Goal: Task Accomplishment & Management: Manage account settings

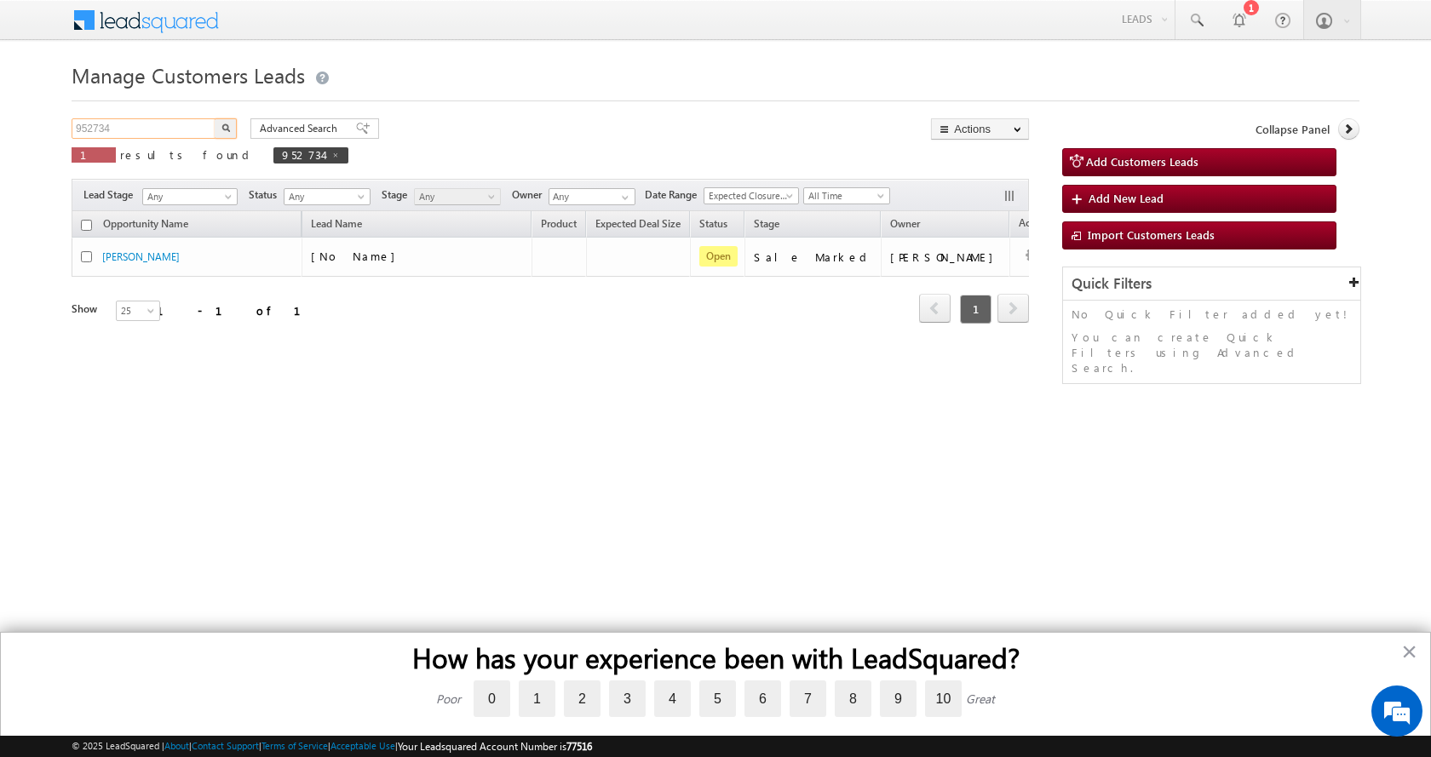
click at [103, 129] on input "952734" at bounding box center [145, 128] width 146 height 20
paste input "6822"
type input "956822"
click at [215, 118] on button "button" at bounding box center [226, 128] width 22 height 20
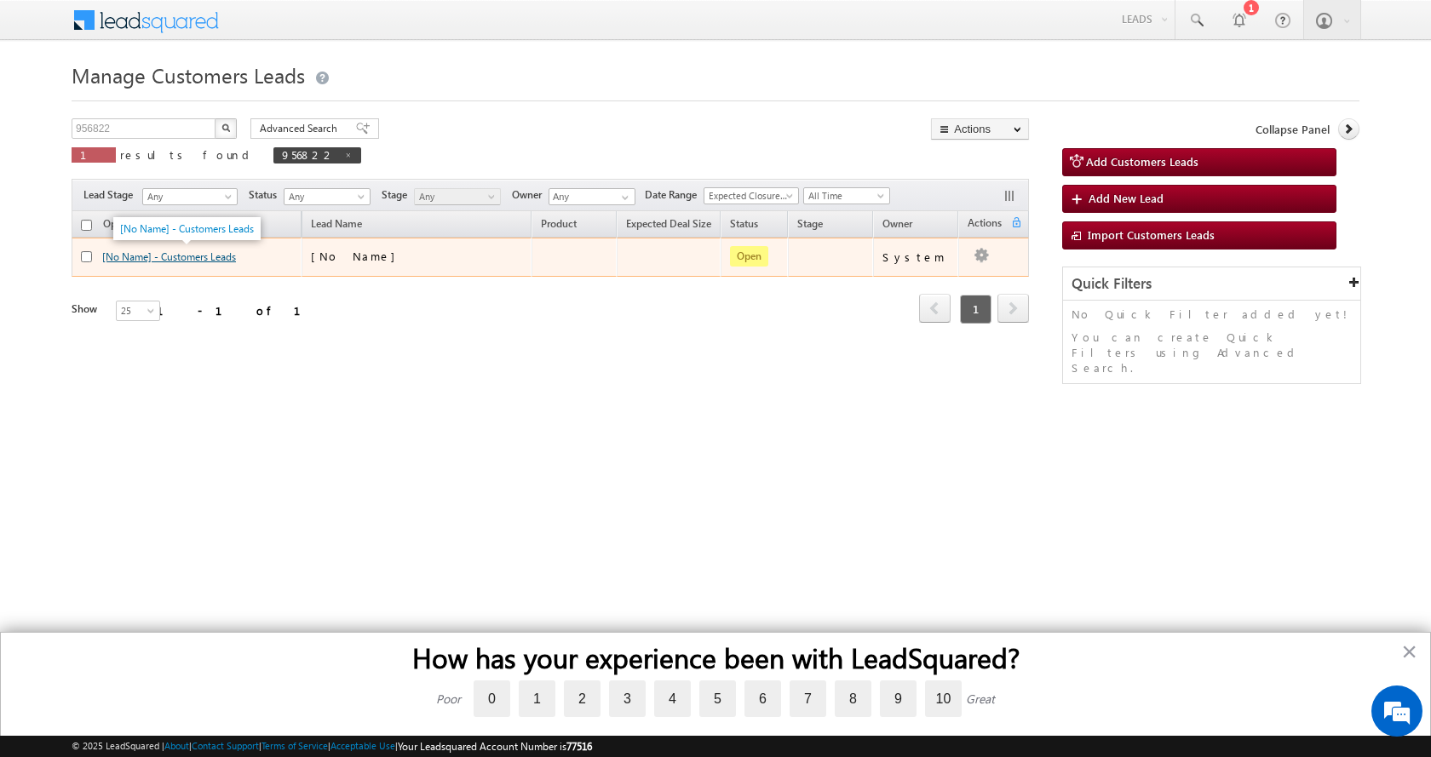
click at [163, 254] on link "[No Name] - Customers Leads" at bounding box center [169, 256] width 134 height 13
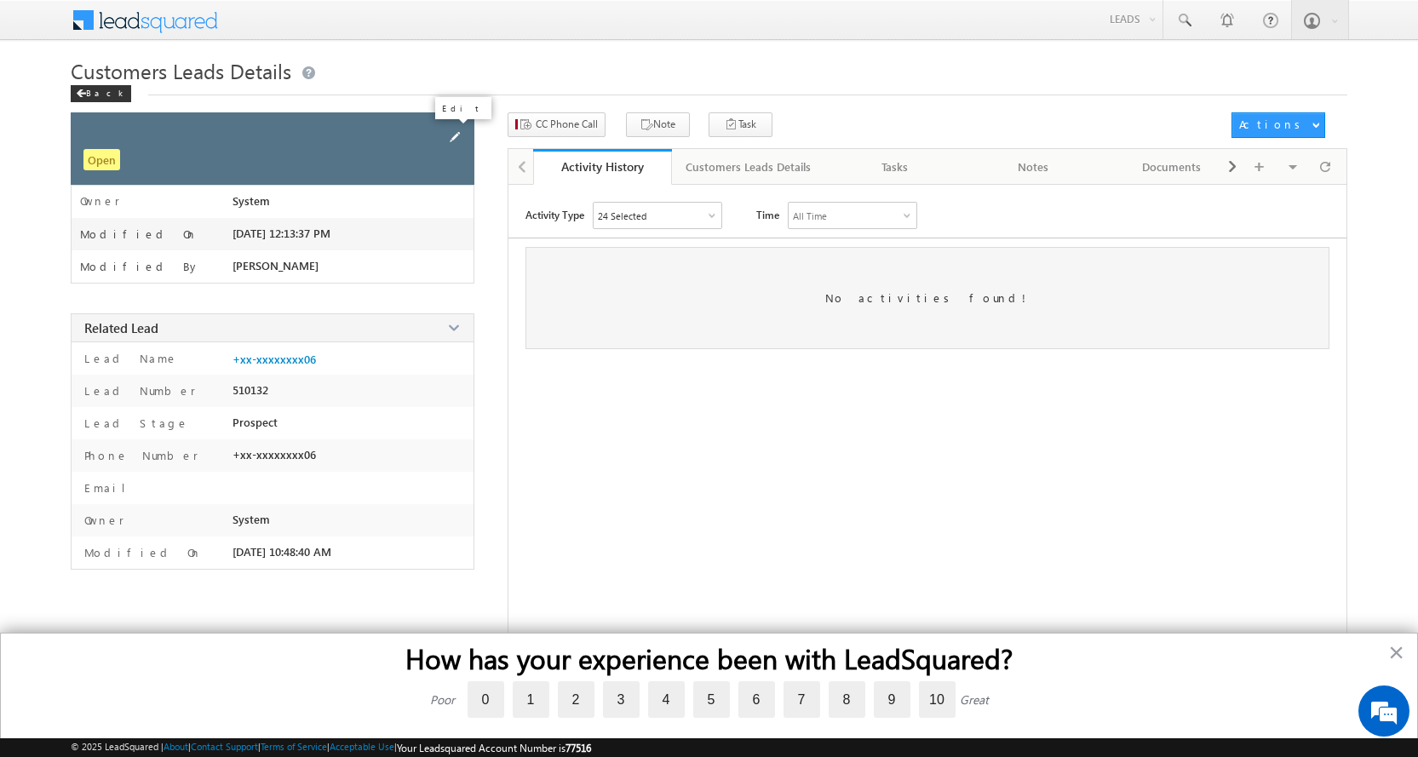
click at [456, 140] on span at bounding box center [455, 137] width 19 height 19
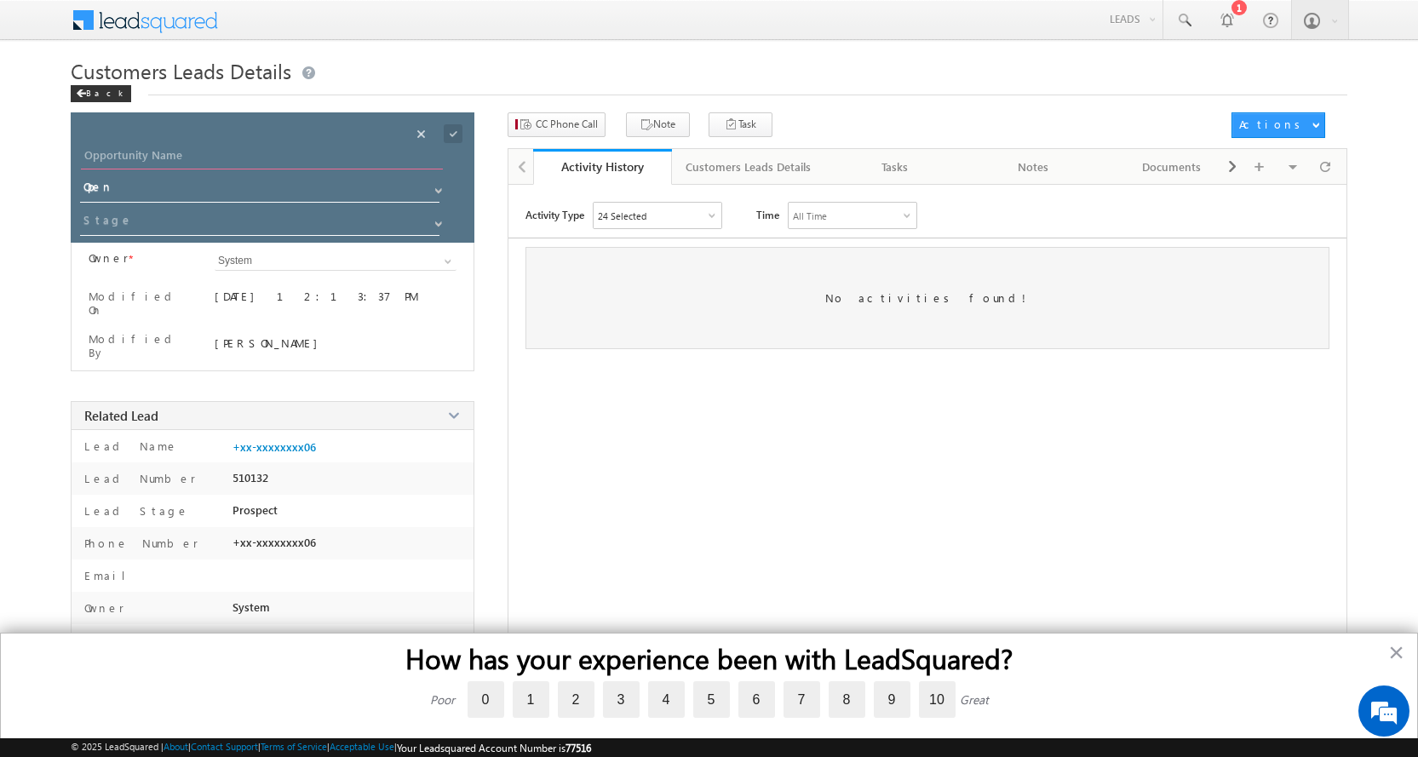
click at [197, 151] on input "Opportunity Name" at bounding box center [262, 158] width 362 height 24
paste input "Jayesh B Deokar"
type input "Jayesh B Deokar"
click at [439, 228] on span at bounding box center [439, 224] width 14 height 14
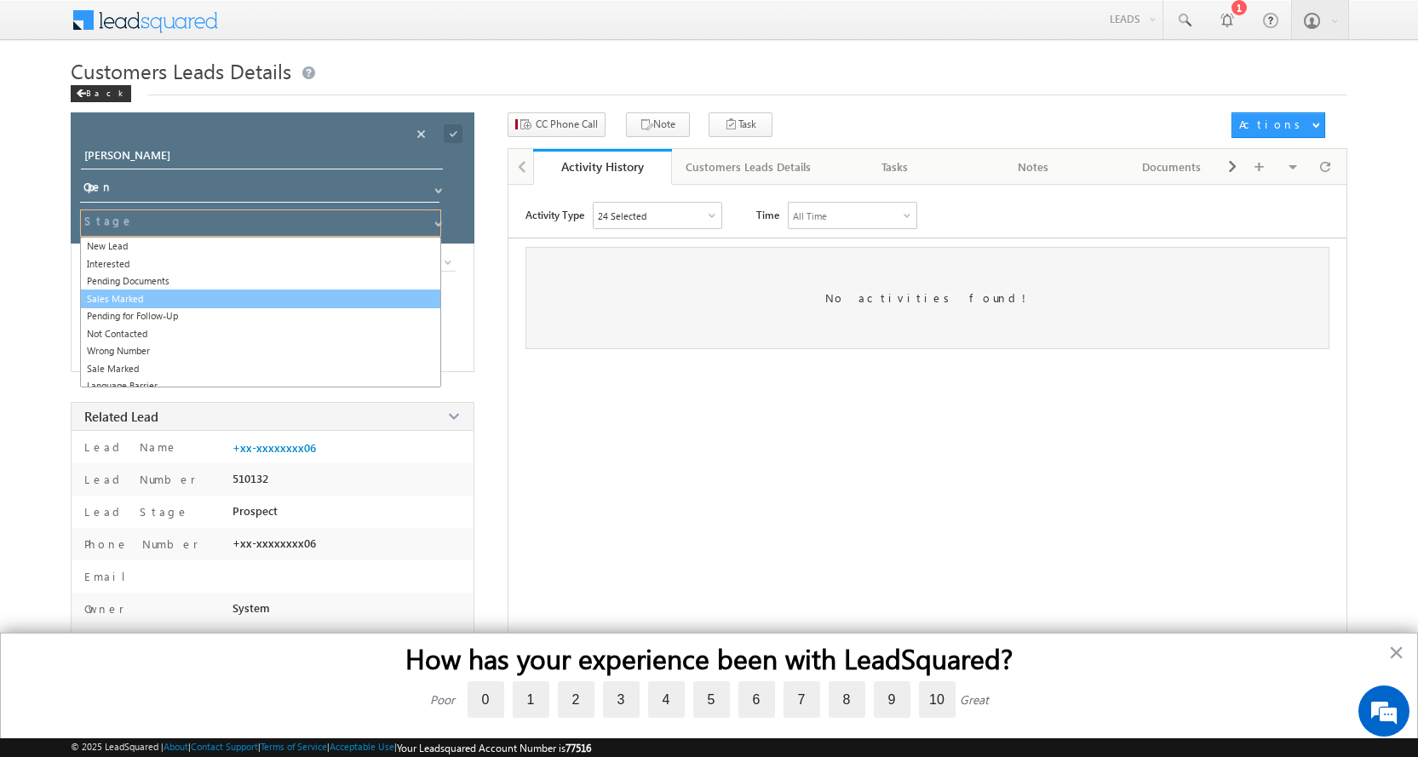
click at [173, 299] on link "Sales Marked" at bounding box center [260, 300] width 361 height 20
type input "Sales Marked"
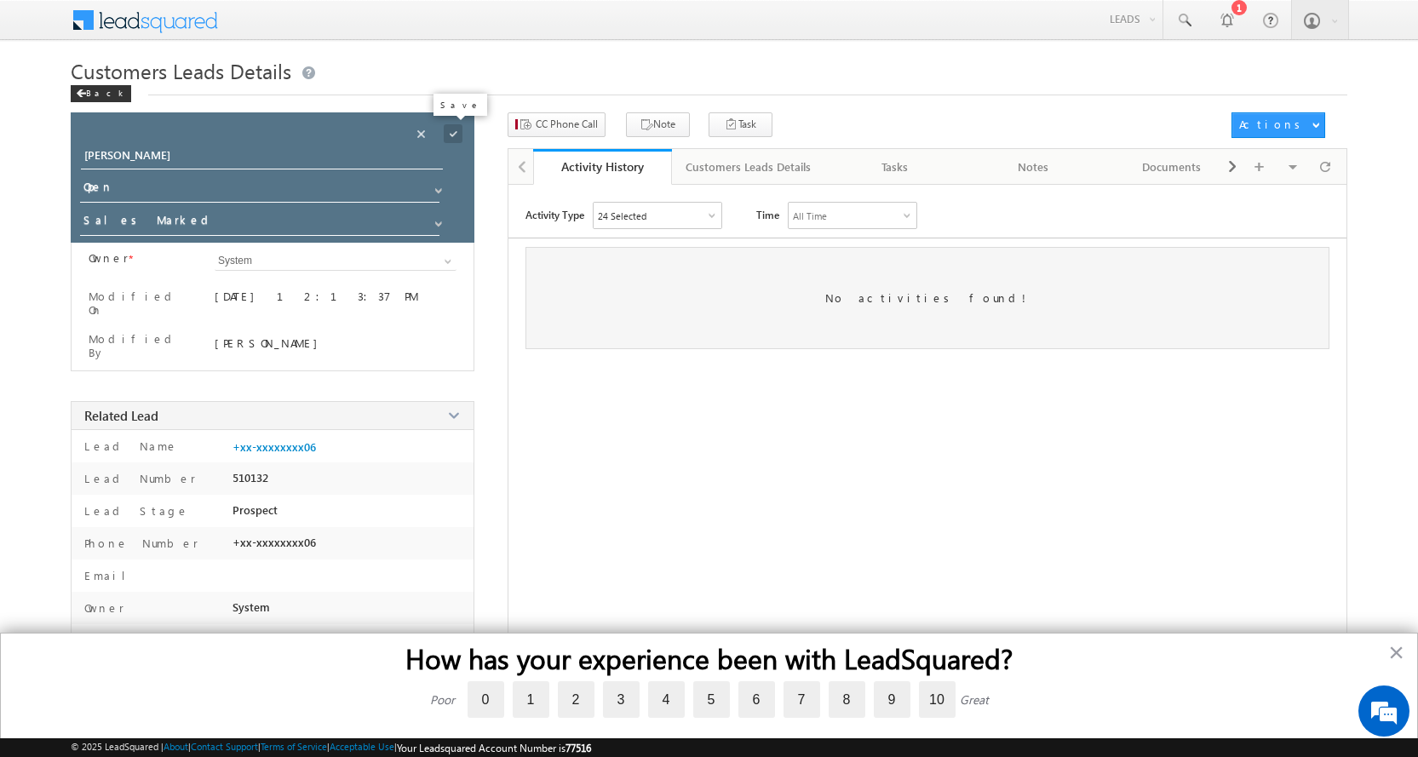
click at [453, 137] on span at bounding box center [453, 133] width 19 height 19
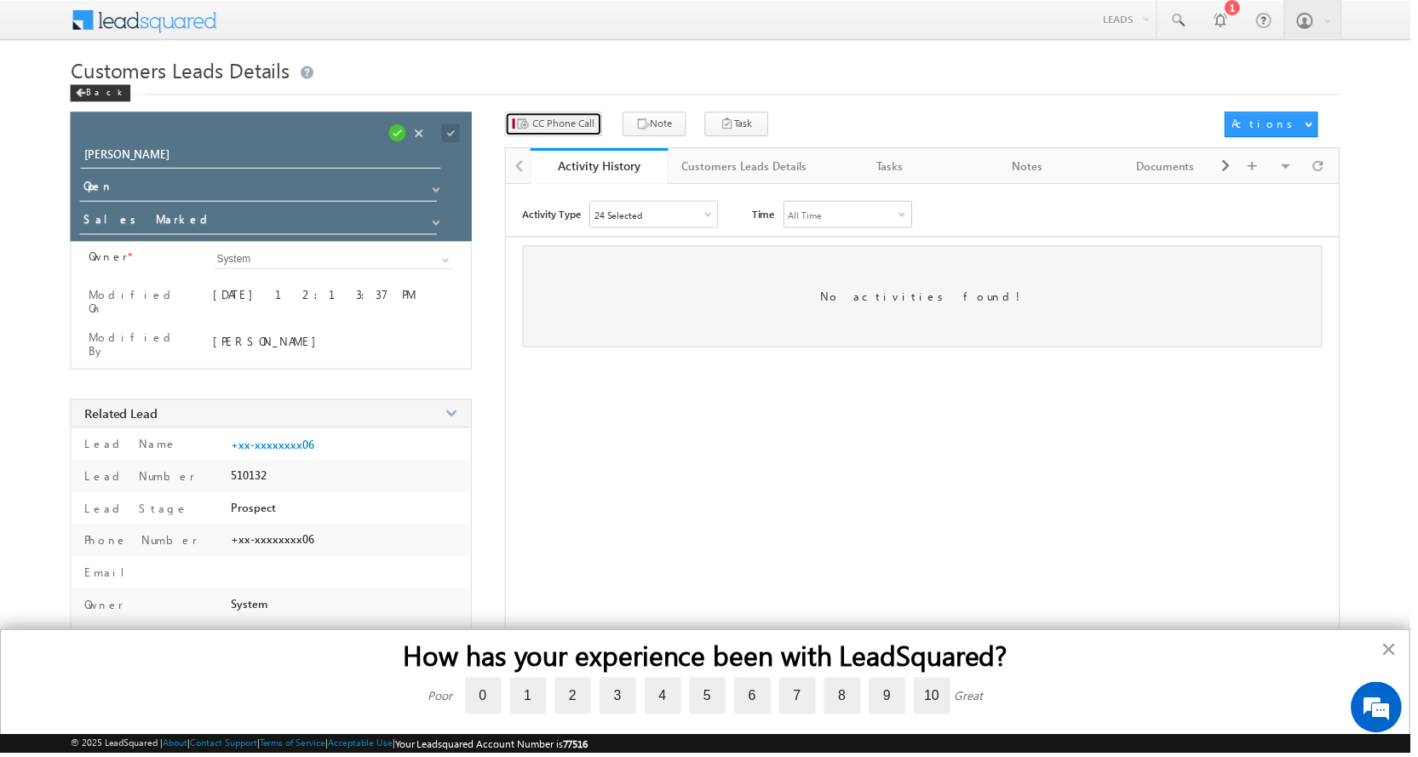
click at [554, 123] on span "CC Phone Call" at bounding box center [567, 124] width 62 height 15
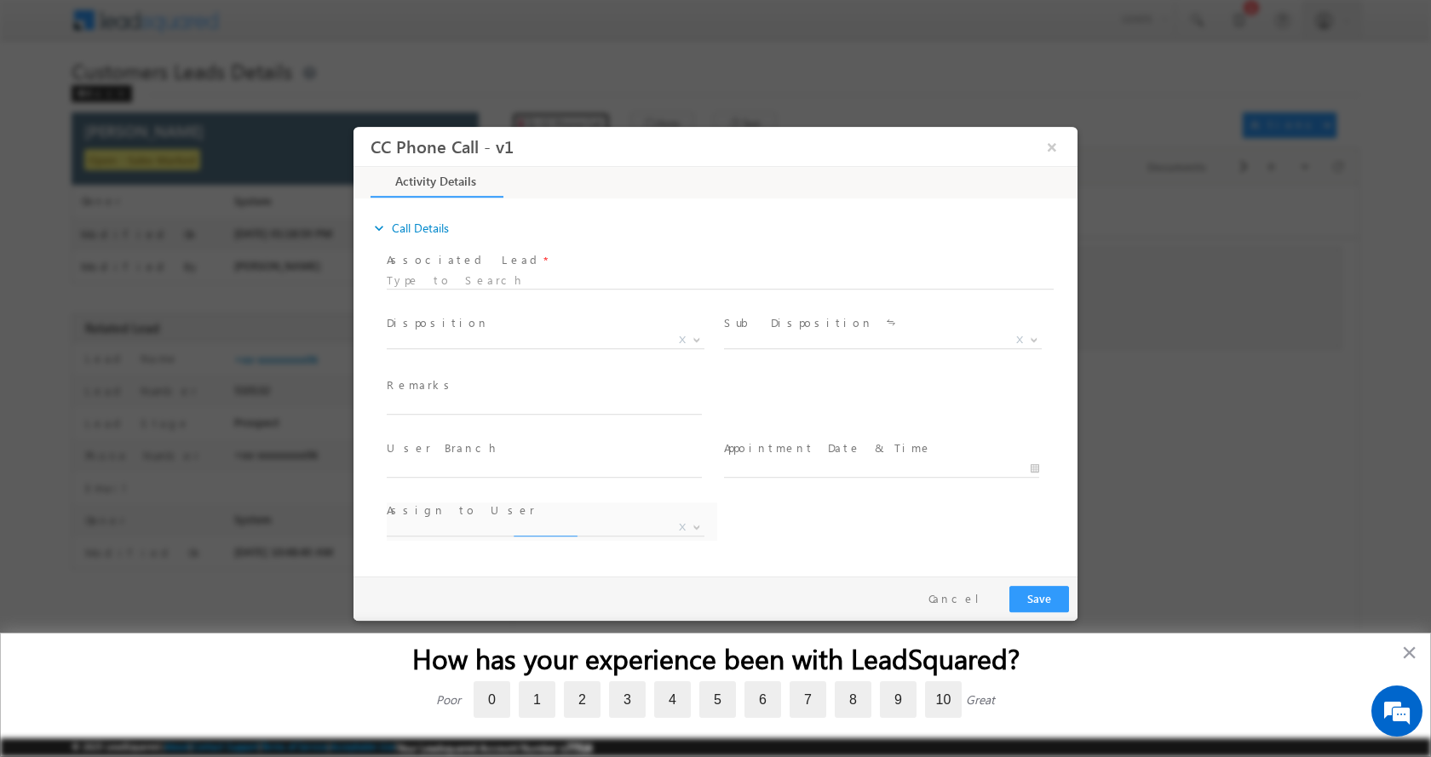
select select "arun.pawar@sgrlimited.in"
click at [474, 410] on input "text" at bounding box center [544, 405] width 315 height 17
paste input "LAP Loan Required ,30L , PV :- 50L , As Per we Can fund 50%, App LAP Loan Runni…"
type input "LAP Loan Required ,30L , PV :- 50L , As Per we Can fund 50%, App LAP Loan Runni…"
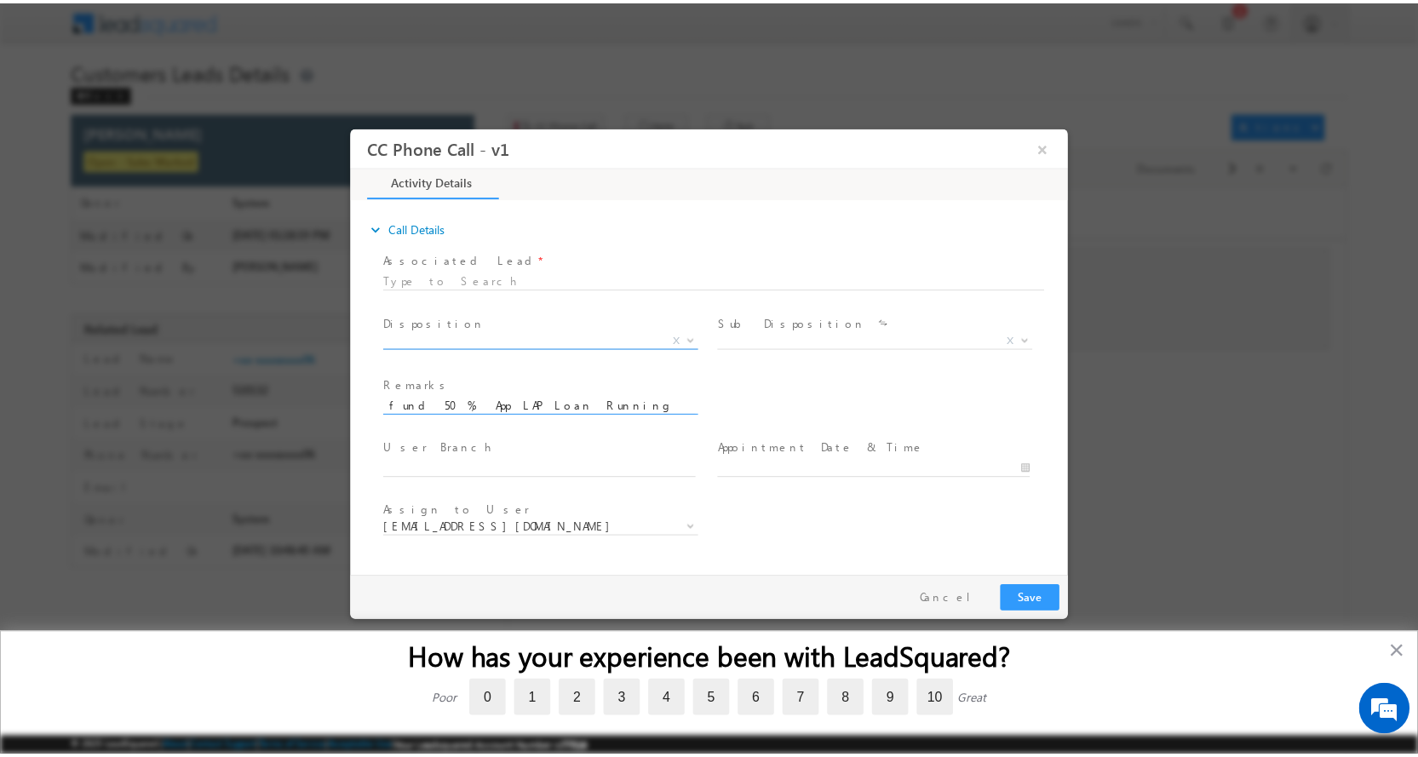
scroll to position [0, 0]
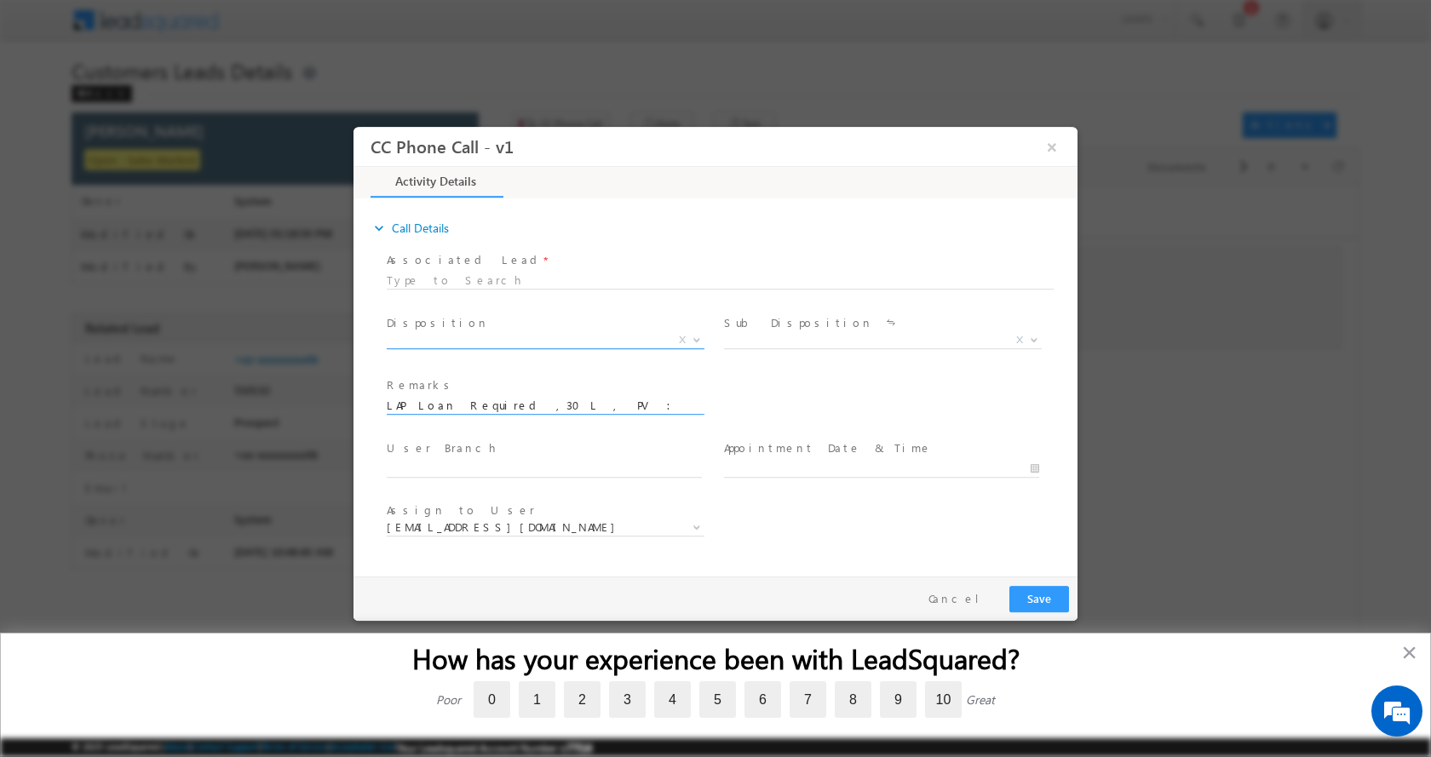
click at [699, 338] on b at bounding box center [697, 339] width 10 height 6
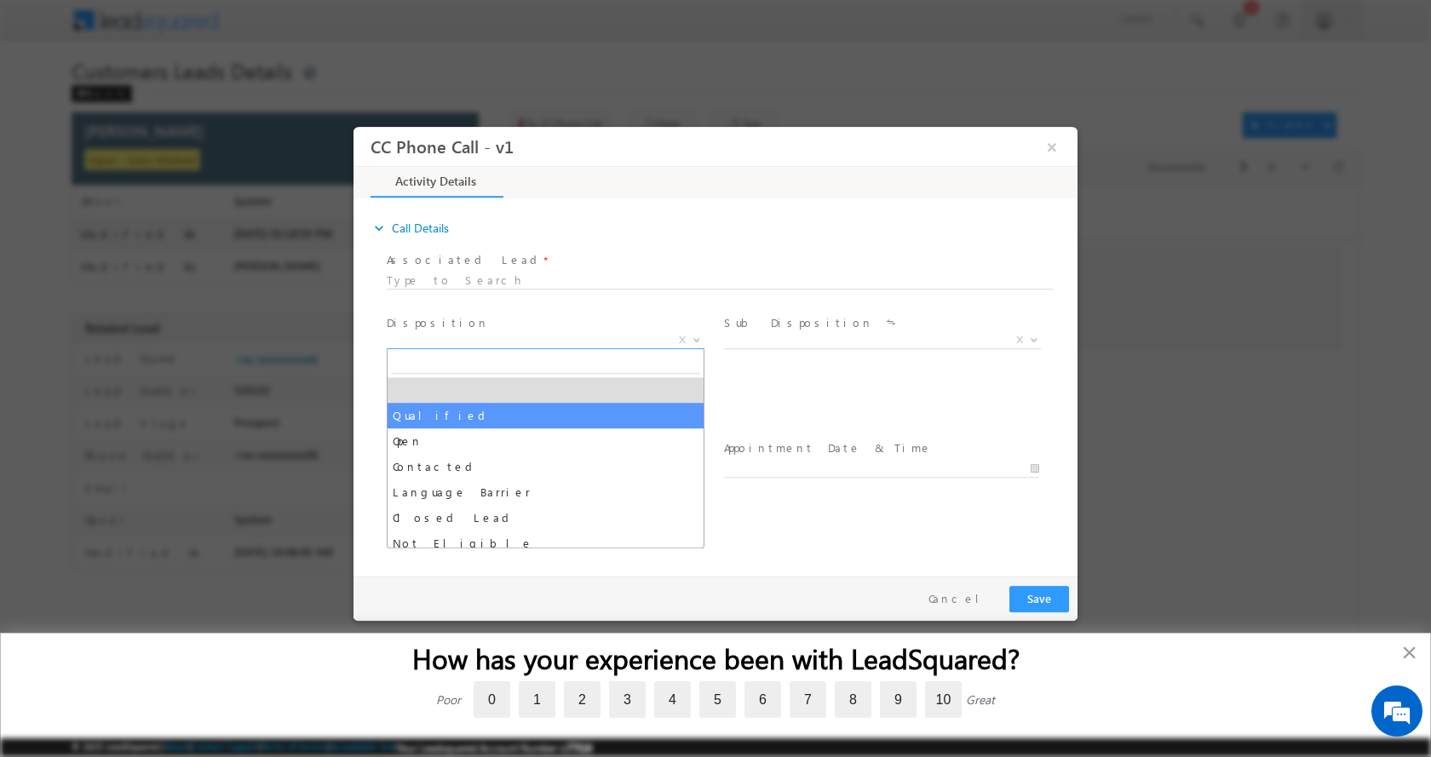
select select "Qualified"
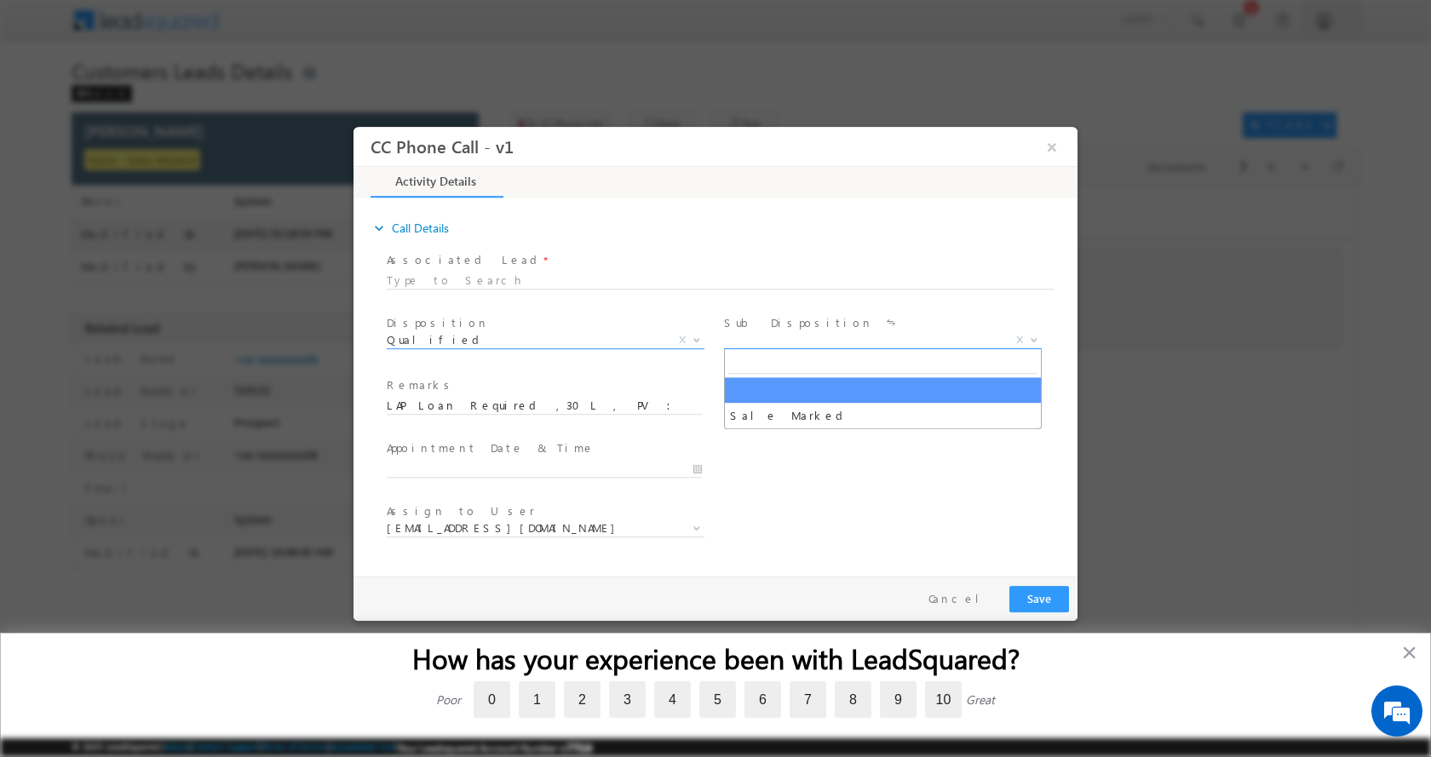
click at [1034, 338] on b at bounding box center [1034, 339] width 10 height 6
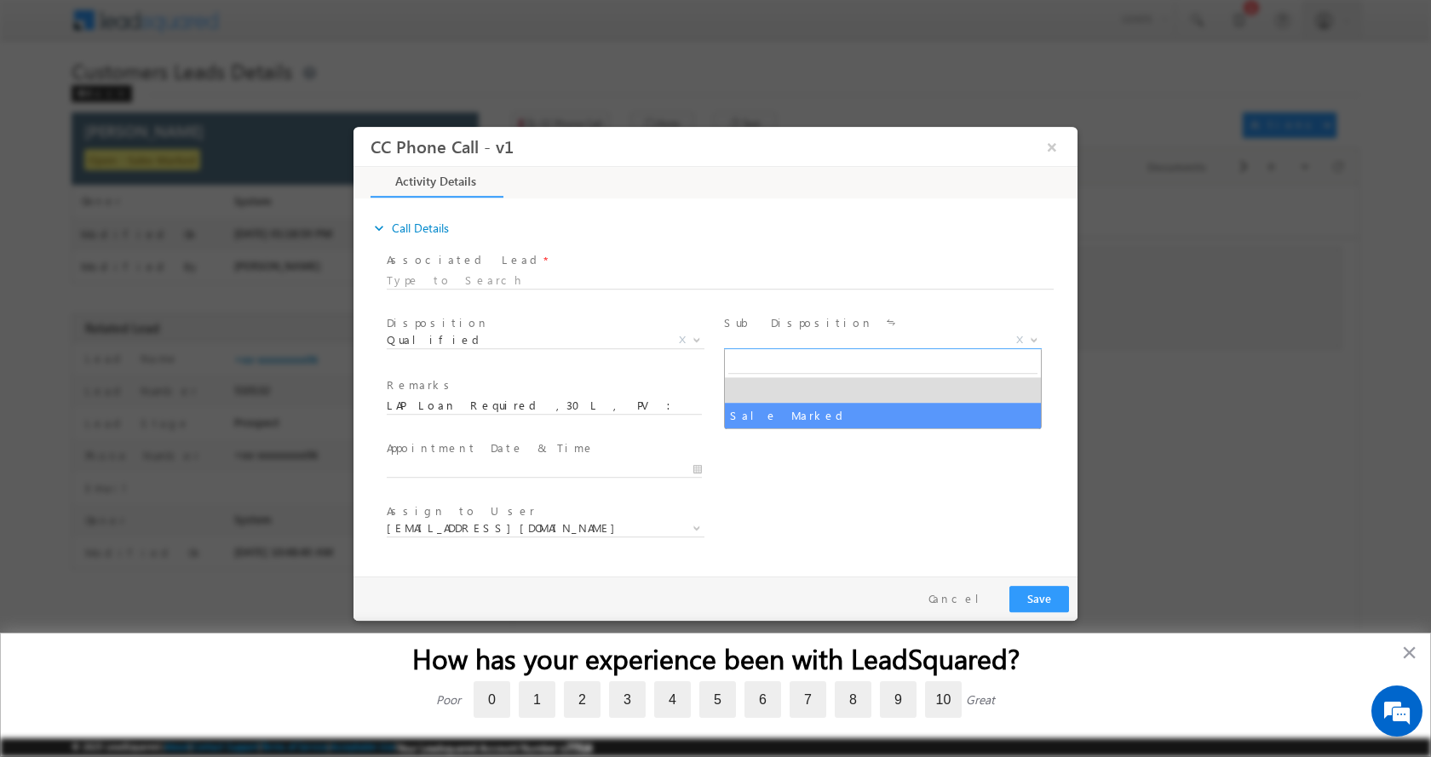
select select "Sale Marked"
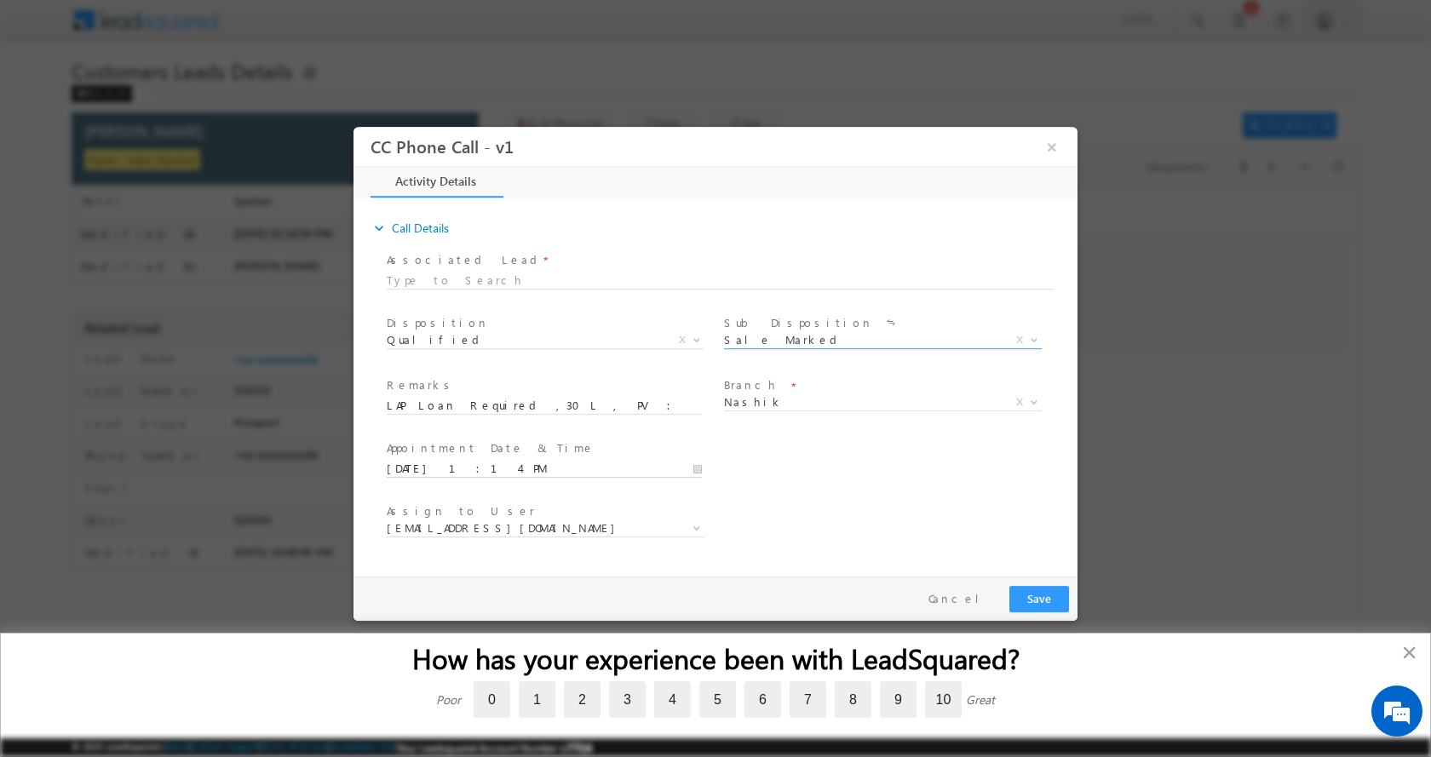
click at [698, 467] on input "10/03/2025 1:14 PM" at bounding box center [544, 468] width 315 height 17
type input "10/04/2025 2:14 PM"
type input "02"
click at [453, 438] on span at bounding box center [452, 440] width 12 height 13
type input "10/04/2025 3:14 PM"
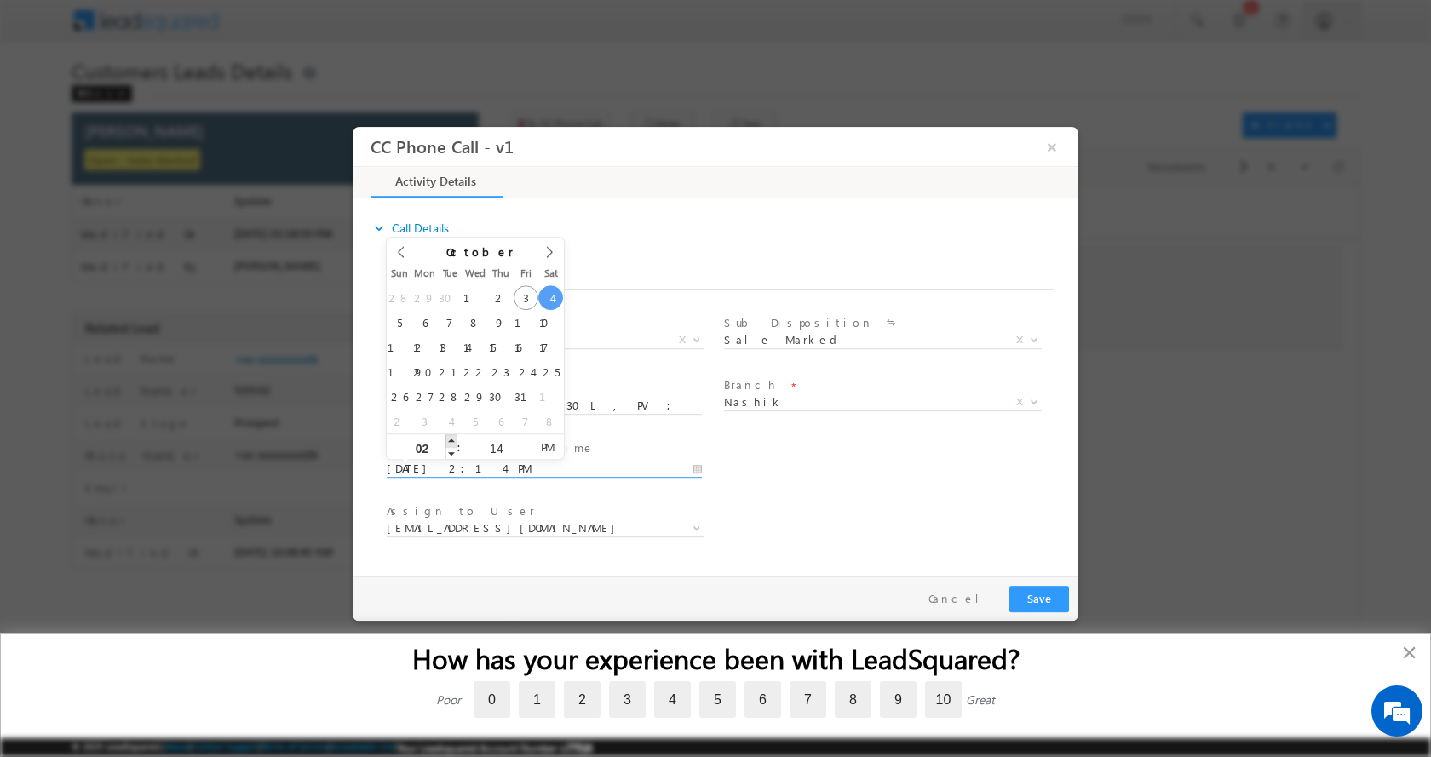
type input "03"
click at [453, 438] on span at bounding box center [452, 440] width 12 height 13
type input "10/04/2025 4:14 PM"
type input "04"
click at [453, 438] on span at bounding box center [452, 440] width 12 height 13
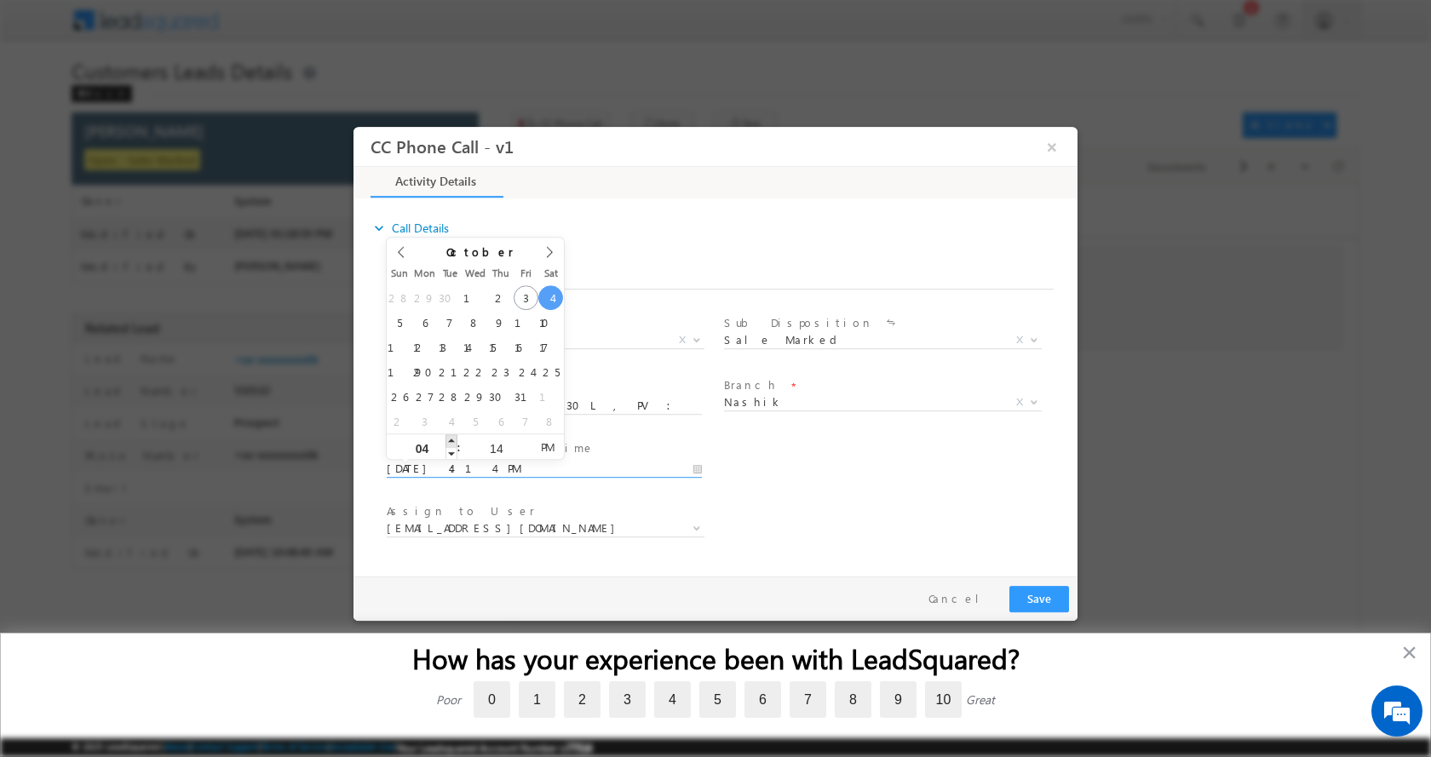
type input "10/04/2025 5:14 PM"
type input "05"
click at [453, 438] on span at bounding box center [452, 440] width 12 height 13
click at [1054, 601] on button "Save" at bounding box center [1040, 598] width 60 height 26
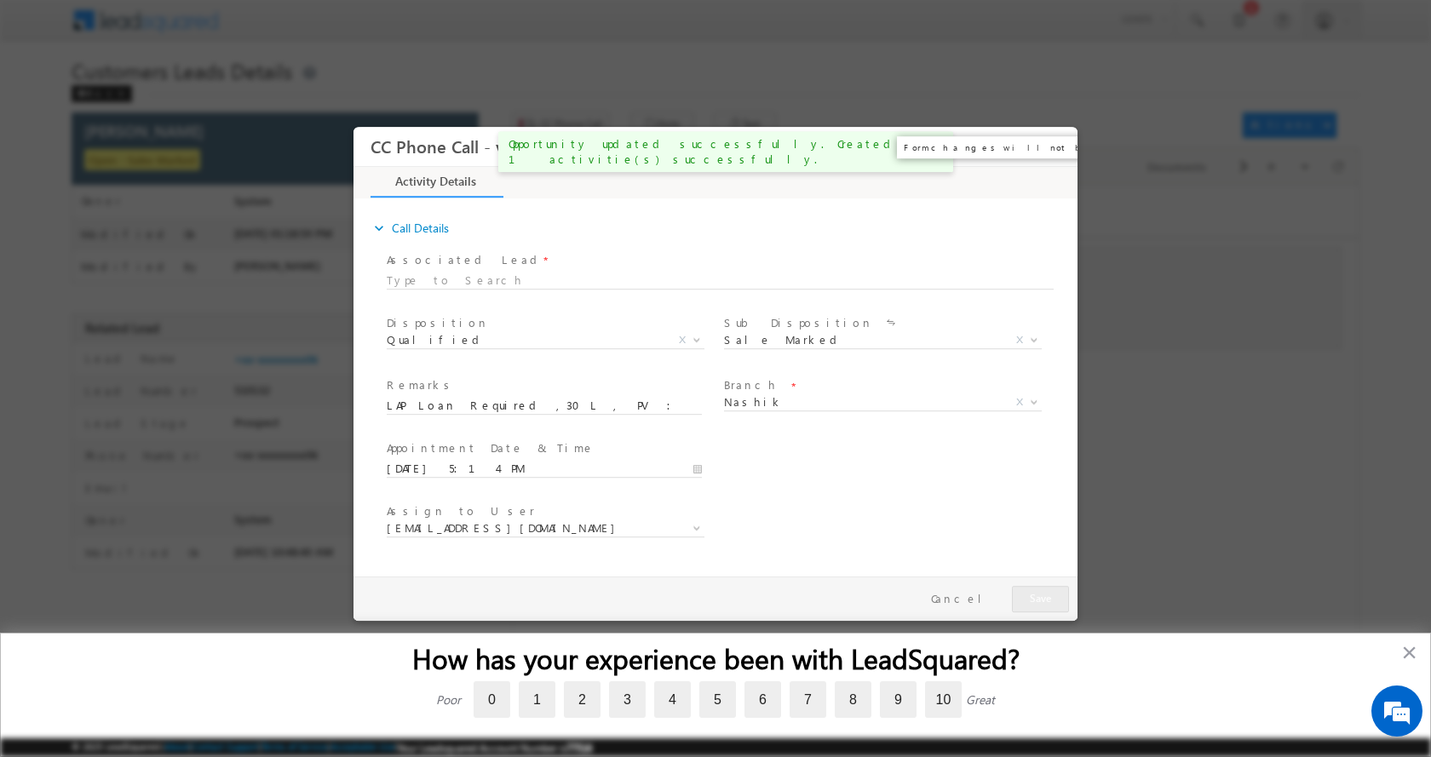
click at [1058, 150] on button "×" at bounding box center [1052, 146] width 29 height 32
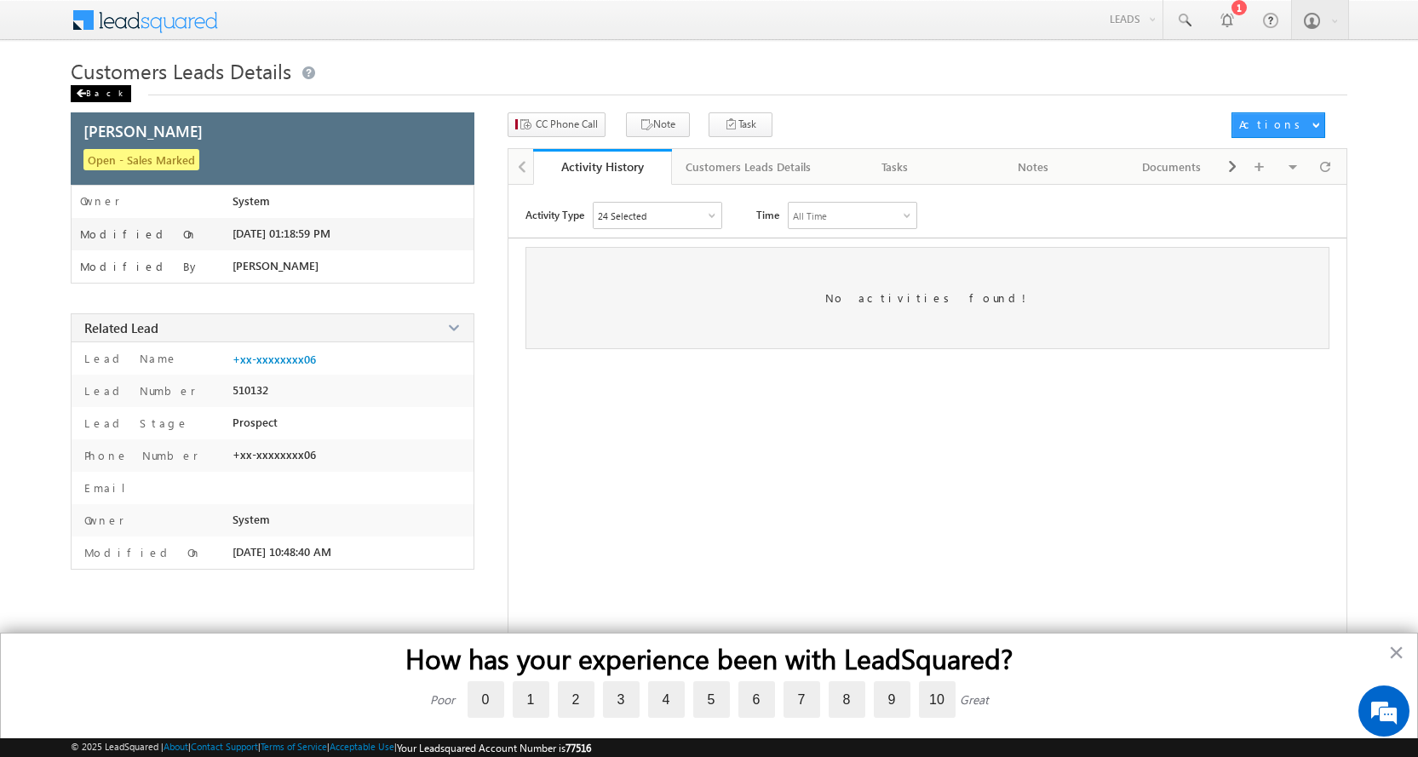
click at [84, 96] on span at bounding box center [81, 93] width 10 height 9
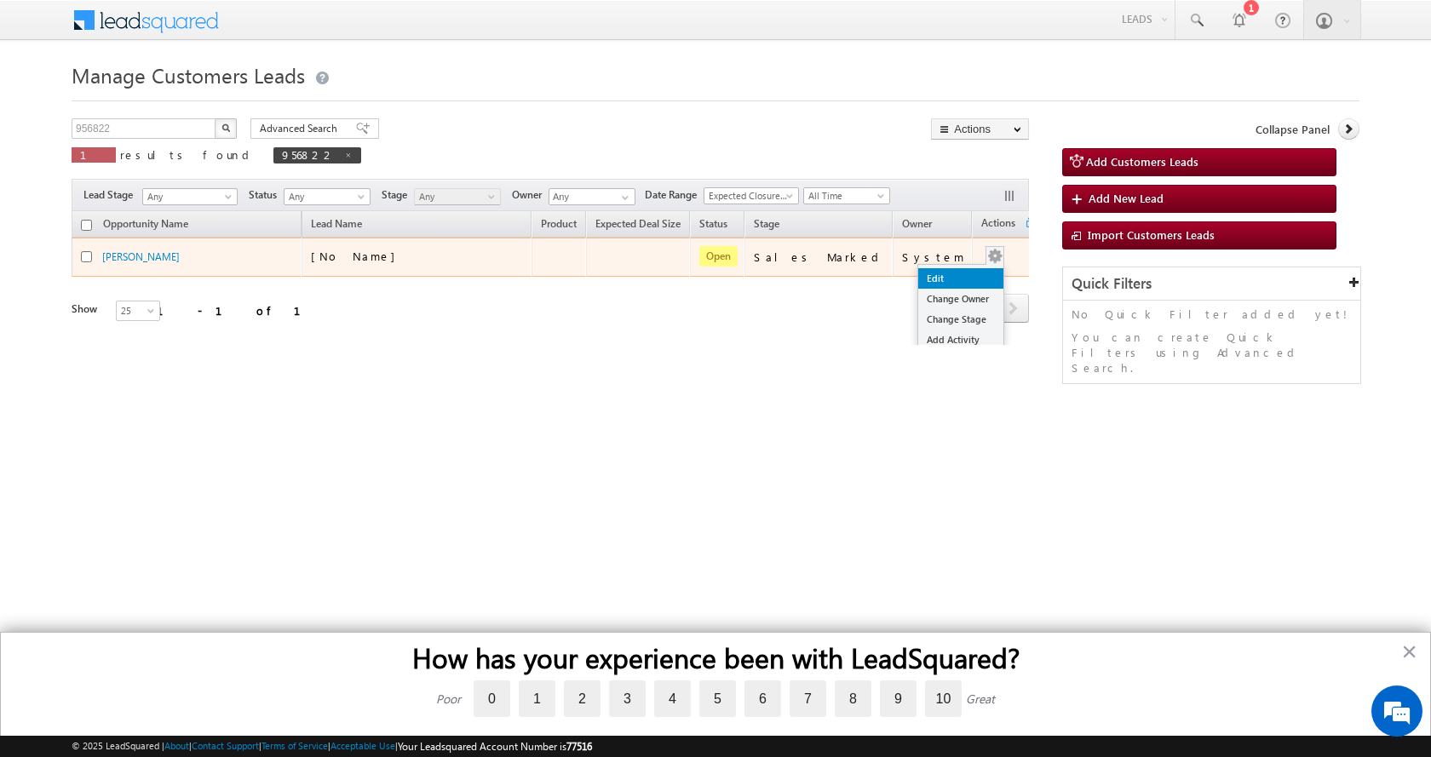
click at [950, 273] on link "Edit" at bounding box center [960, 278] width 85 height 20
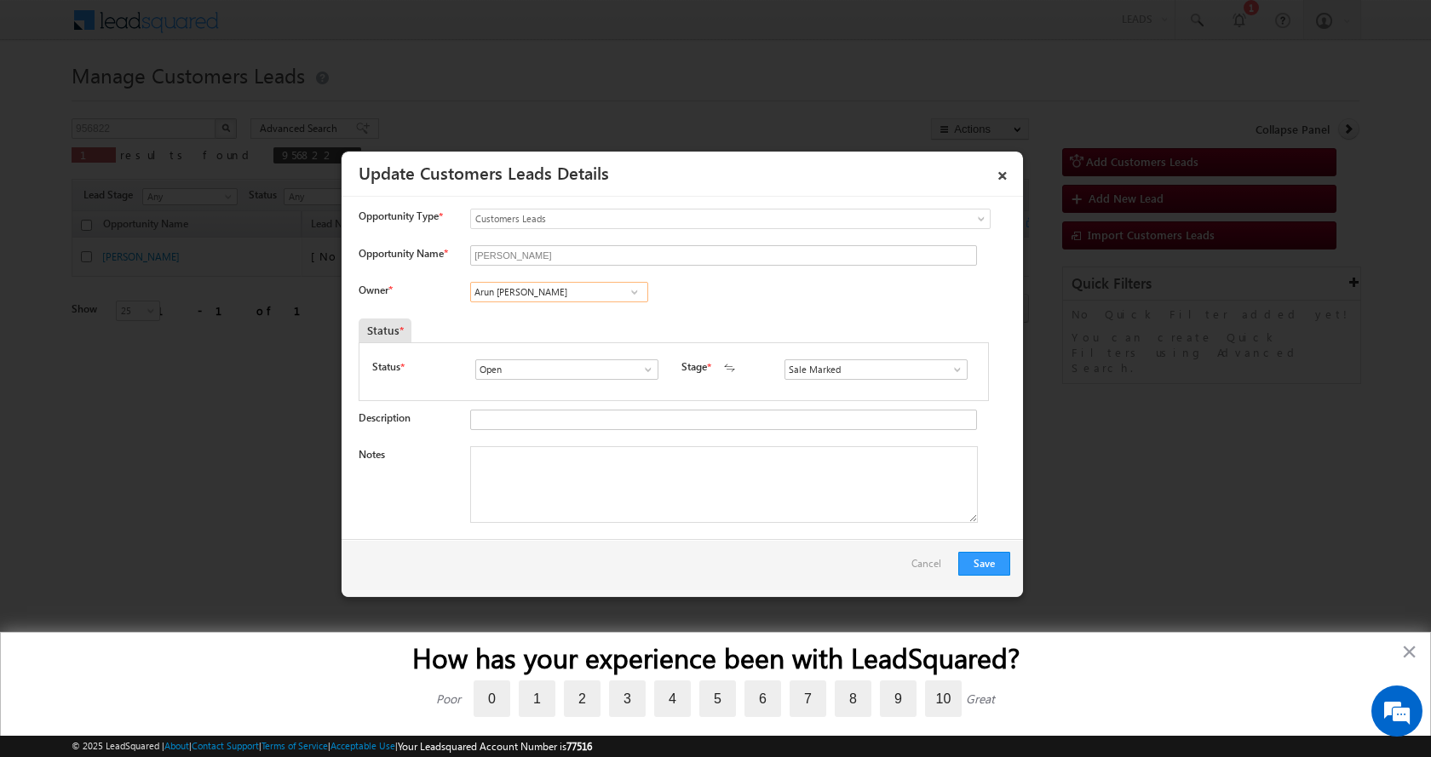
click at [498, 293] on input "Arun Dattu Pawar" at bounding box center [559, 292] width 178 height 20
paste input "Bhushan Samadhan"
click at [554, 321] on span "bhushan.pawar@sgrlimited.in" at bounding box center [553, 325] width 153 height 13
type input "Bhushan Samadhan Pawar"
click at [537, 515] on textarea "Notes" at bounding box center [724, 484] width 508 height 77
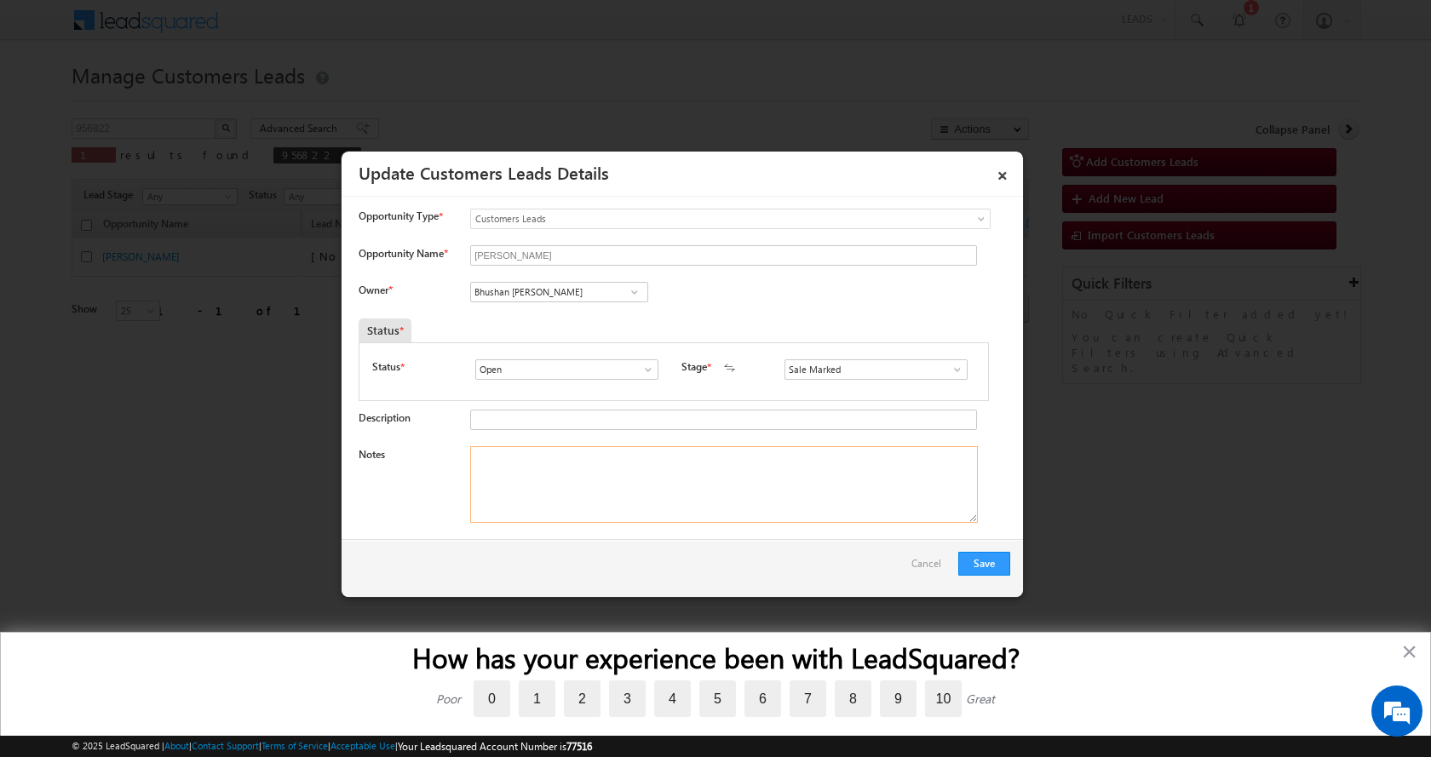
paste textarea "LAP Loan Required ,30L , PV :- 50L , As Per we Can fund 50%, App LAP Loan Runni…"
type textarea "LAP Loan Required ,30L , PV :- 50L , As Per we Can fund 50%, App LAP Loan Runni…"
click at [983, 570] on button "Save" at bounding box center [984, 564] width 52 height 24
